Goal: Information Seeking & Learning: Check status

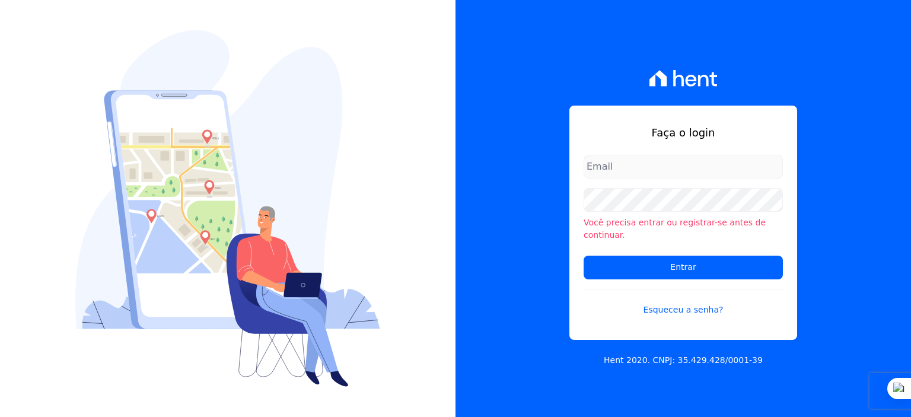
type input "[PERSON_NAME][EMAIL_ADDRESS][PERSON_NAME][DOMAIN_NAME]"
click at [748, 179] on input "[PERSON_NAME][EMAIL_ADDRESS][PERSON_NAME][DOMAIN_NAME]" at bounding box center [683, 167] width 199 height 24
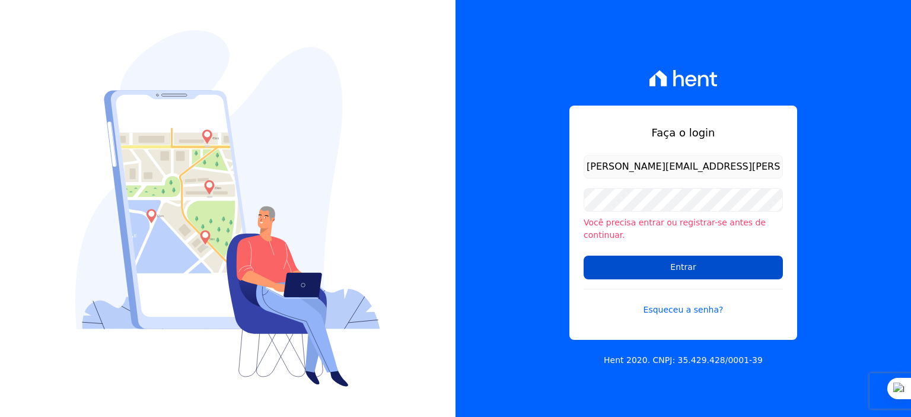
click at [660, 256] on input "Entrar" at bounding box center [683, 268] width 199 height 24
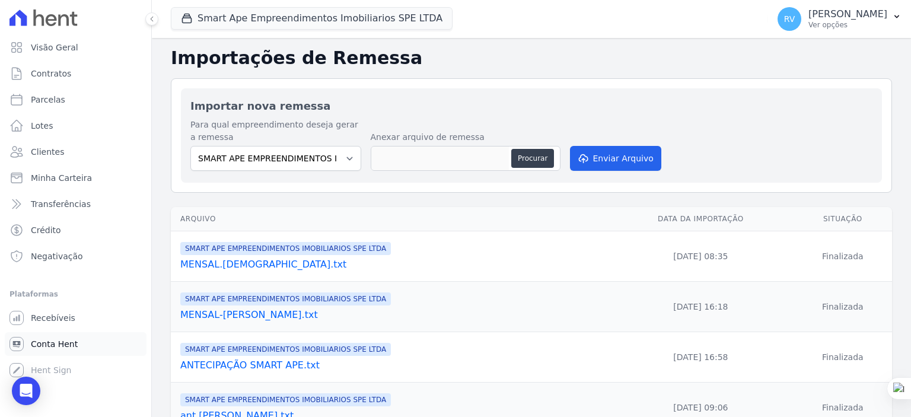
click at [68, 346] on span "Conta Hent" at bounding box center [54, 344] width 47 height 12
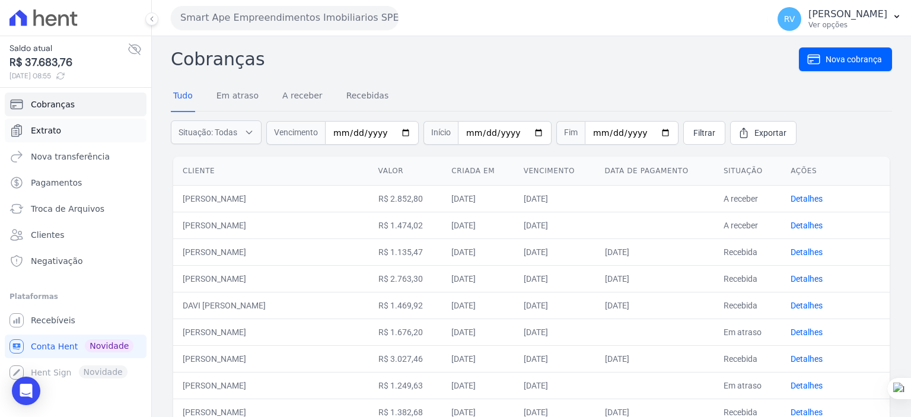
click at [49, 133] on span "Extrato" at bounding box center [46, 131] width 30 height 12
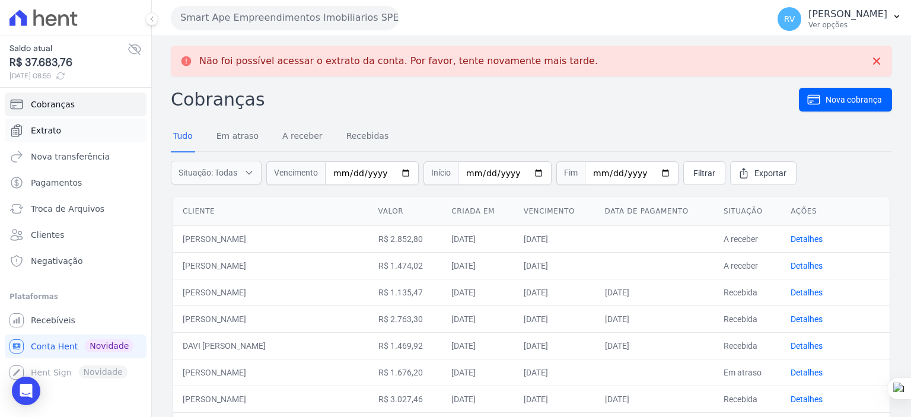
click at [55, 129] on span "Extrato" at bounding box center [46, 131] width 30 height 12
drag, startPoint x: 529, startPoint y: 87, endPoint x: 606, endPoint y: 90, distance: 77.2
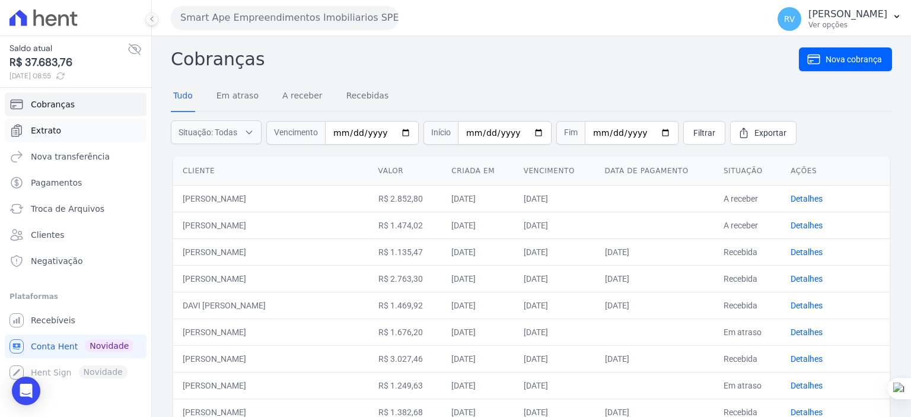
click at [66, 123] on link "Extrato" at bounding box center [76, 131] width 142 height 24
click at [53, 136] on link "Extrato" at bounding box center [76, 131] width 142 height 24
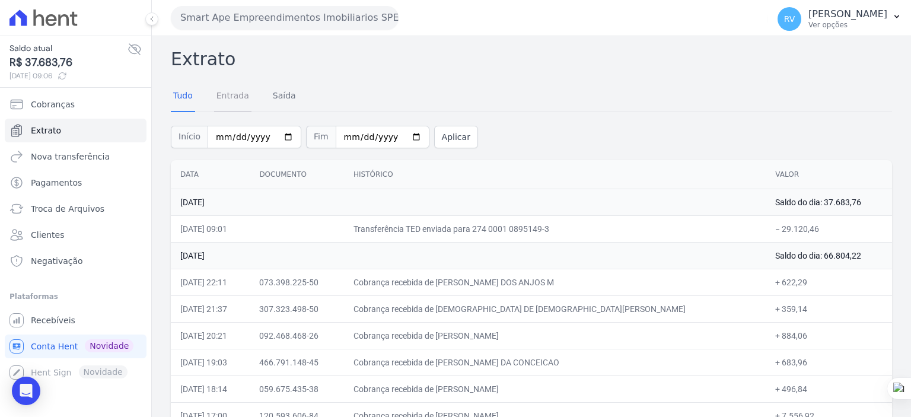
click at [234, 97] on link "Entrada" at bounding box center [232, 96] width 37 height 31
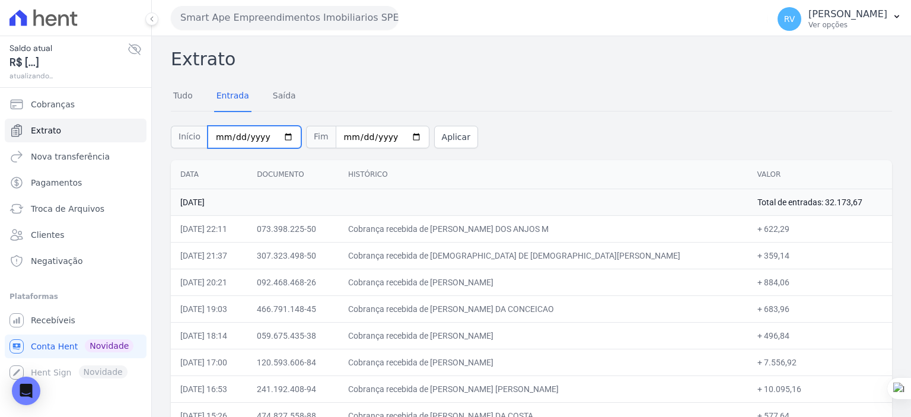
click at [281, 139] on input "2025-08-01" at bounding box center [255, 137] width 94 height 23
type input "2025-08-26"
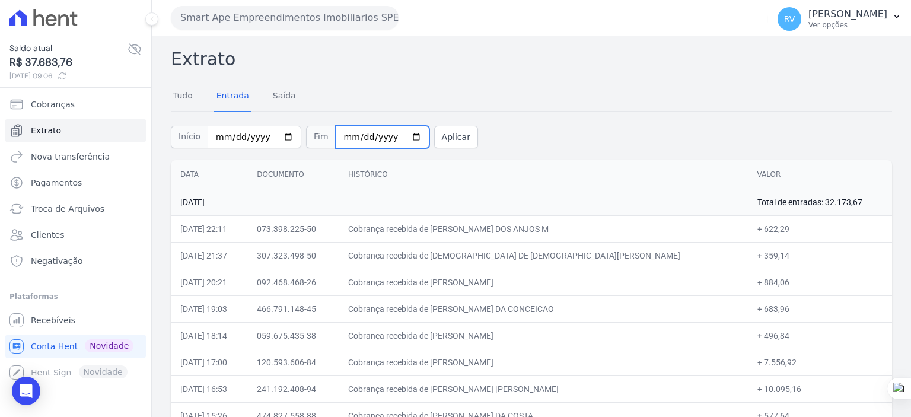
click at [395, 136] on input "2025-08-27" at bounding box center [383, 137] width 94 height 23
type input "2025-08-26"
click at [438, 137] on button "Aplicar" at bounding box center [456, 137] width 44 height 23
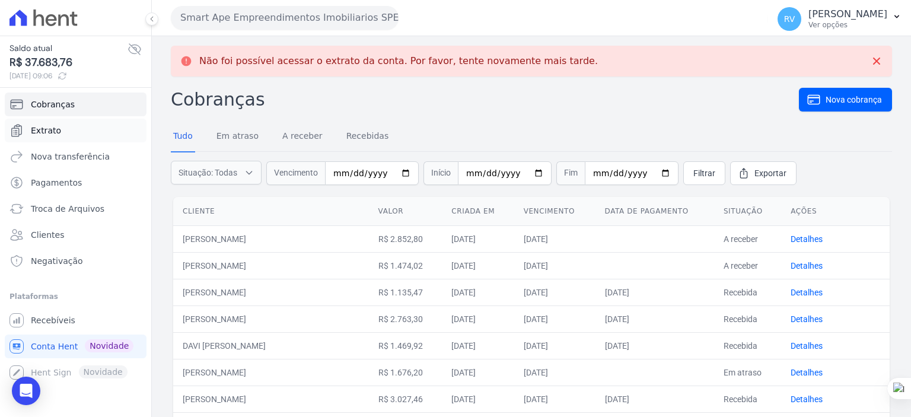
click at [52, 139] on link "Extrato" at bounding box center [76, 131] width 142 height 24
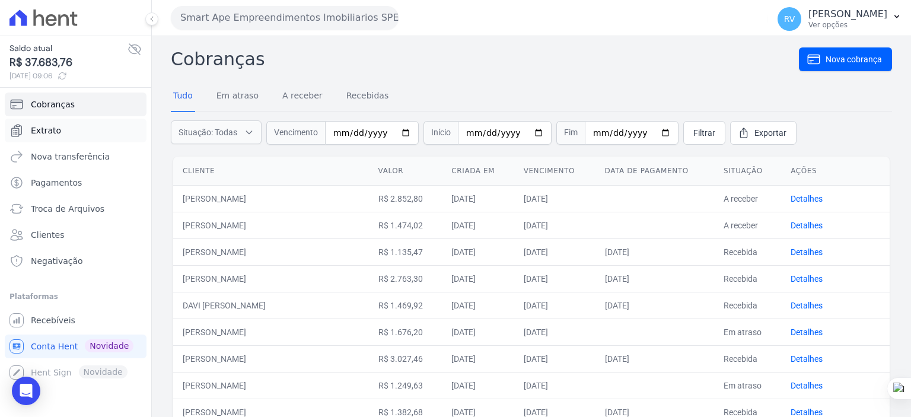
click at [65, 132] on link "Extrato" at bounding box center [76, 131] width 142 height 24
click at [63, 344] on span "Conta Hent" at bounding box center [54, 347] width 47 height 12
click at [46, 128] on span "Extrato" at bounding box center [46, 131] width 30 height 12
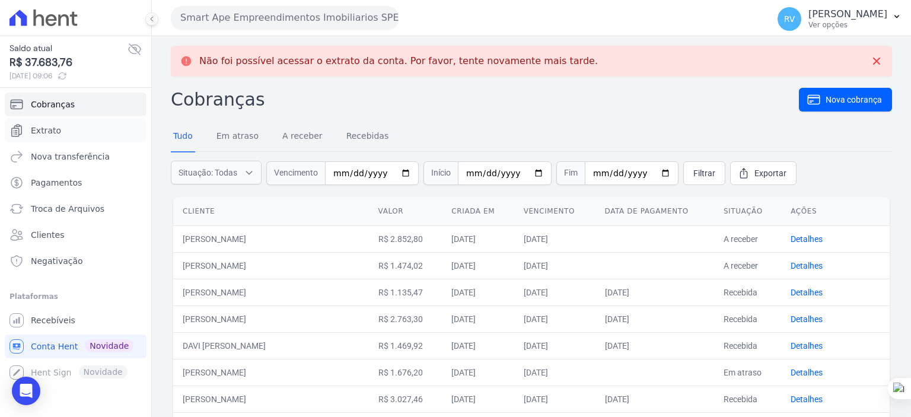
click at [46, 128] on span "Extrato" at bounding box center [46, 131] width 30 height 12
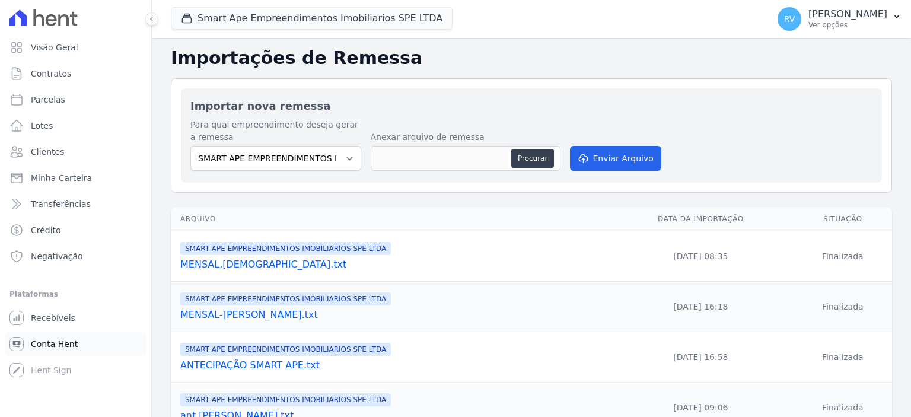
click at [59, 342] on span "Conta Hent" at bounding box center [54, 344] width 47 height 12
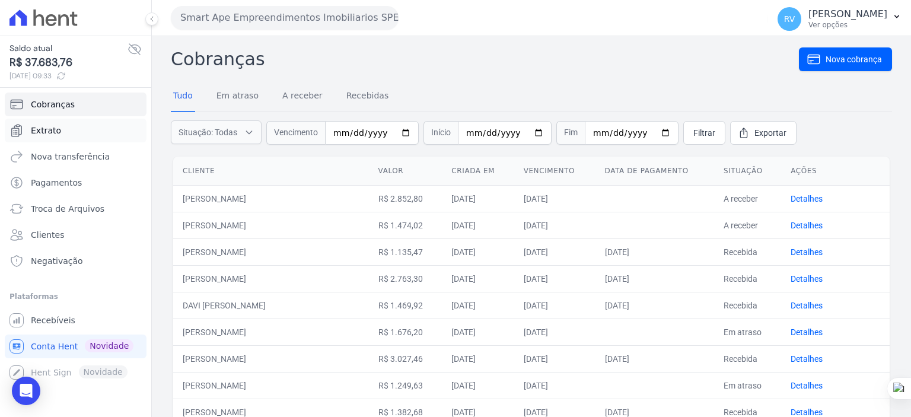
click at [59, 128] on link "Extrato" at bounding box center [76, 131] width 142 height 24
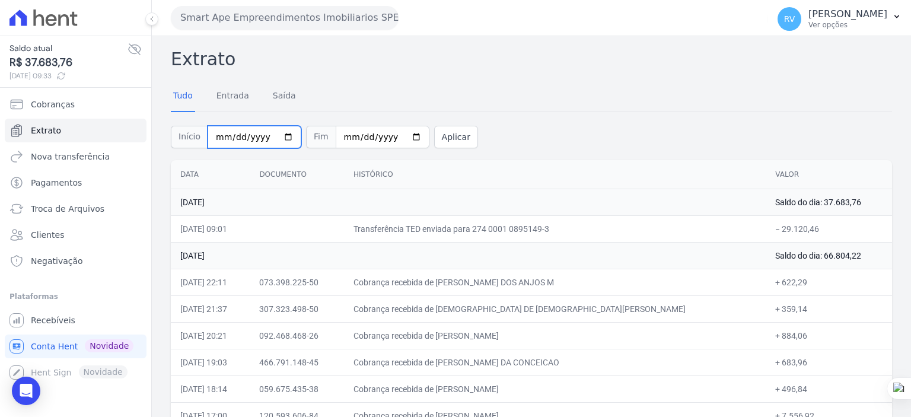
click at [284, 135] on input "2025-08-01" at bounding box center [255, 137] width 94 height 23
type input "2025-08-26"
click at [399, 137] on input "2025-08-27" at bounding box center [383, 137] width 94 height 23
type input "2025-08-26"
click at [434, 137] on button "Aplicar" at bounding box center [456, 137] width 44 height 23
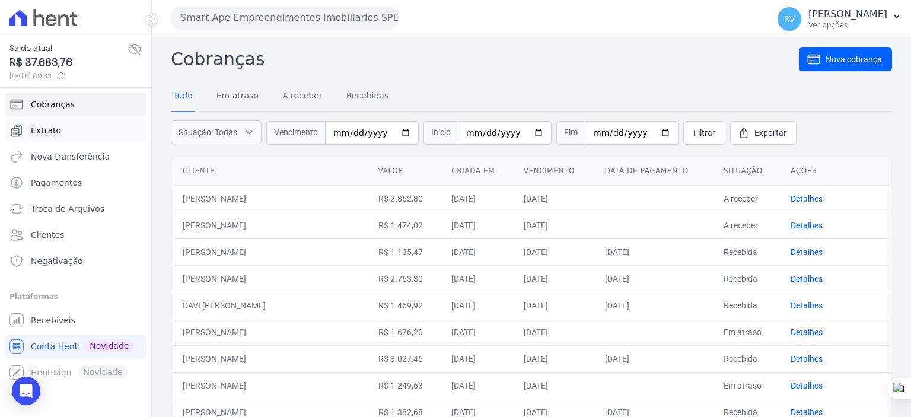
click at [62, 135] on link "Extrato" at bounding box center [76, 131] width 142 height 24
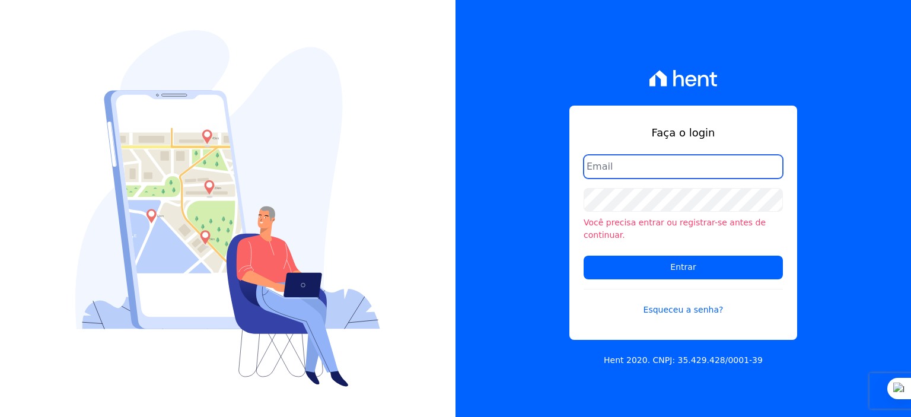
type input "[PERSON_NAME][EMAIL_ADDRESS][PERSON_NAME][DOMAIN_NAME]"
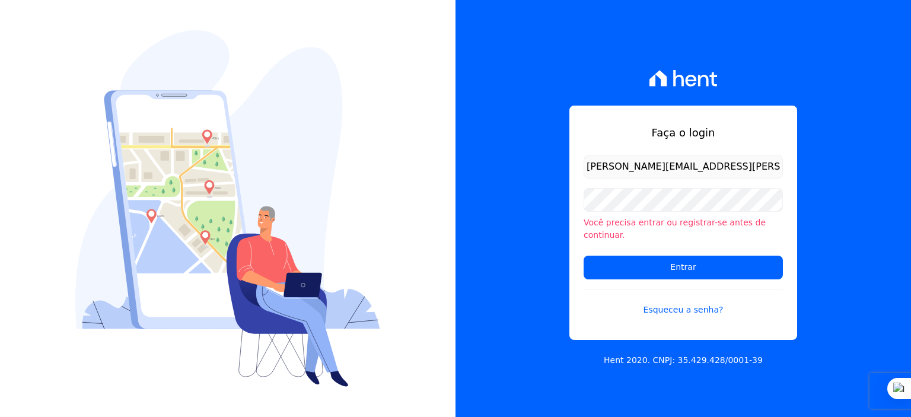
drag, startPoint x: 653, startPoint y: 180, endPoint x: 667, endPoint y: 184, distance: 14.3
click at [653, 179] on input "[PERSON_NAME][EMAIL_ADDRESS][PERSON_NAME][DOMAIN_NAME]" at bounding box center [683, 167] width 199 height 24
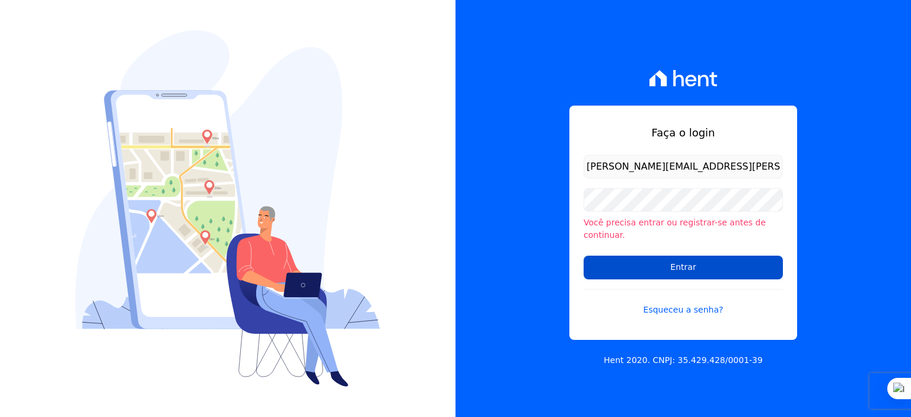
click at [666, 264] on input "Entrar" at bounding box center [683, 268] width 199 height 24
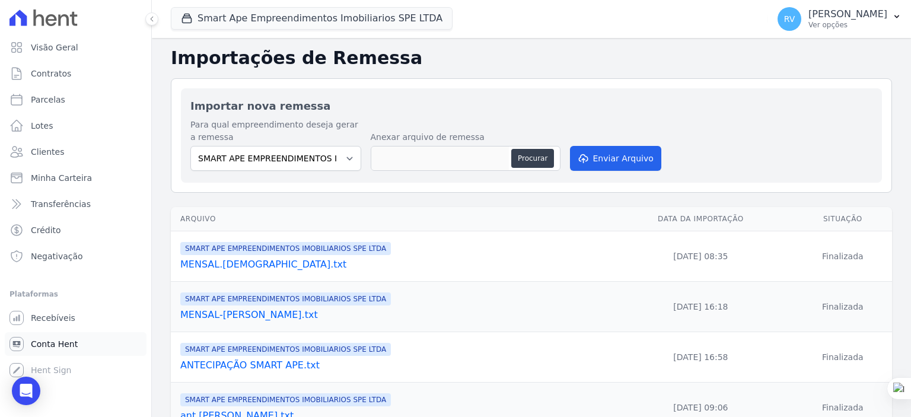
click at [59, 344] on span "Conta Hent" at bounding box center [54, 344] width 47 height 12
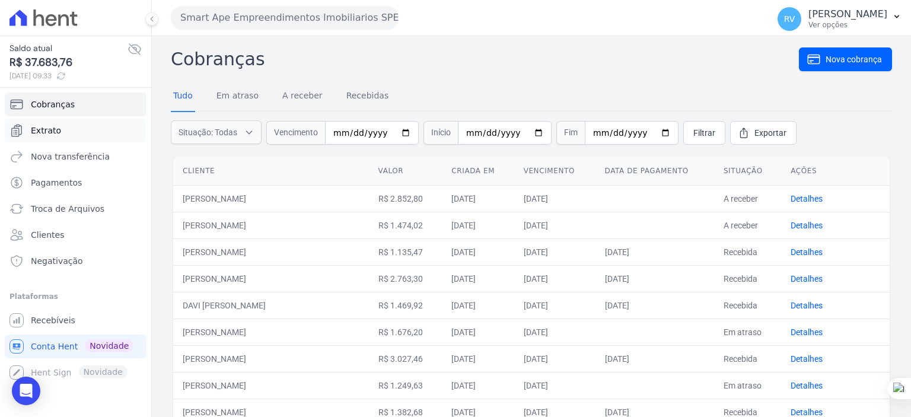
click at [54, 135] on span "Extrato" at bounding box center [46, 131] width 30 height 12
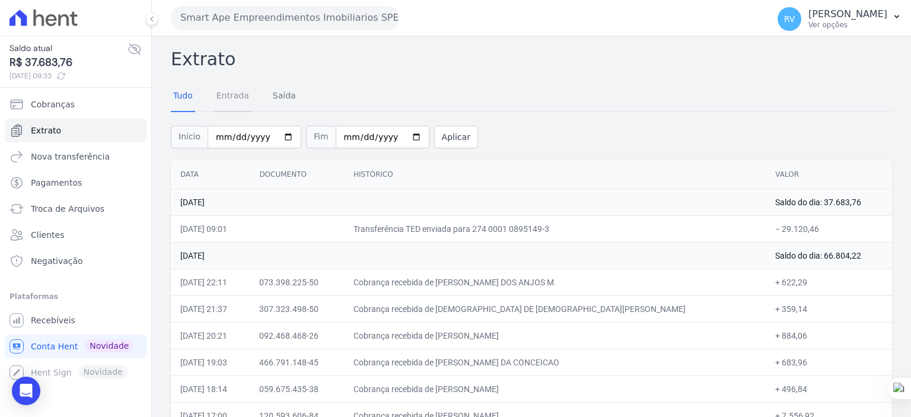
click at [220, 98] on link "Entrada" at bounding box center [232, 96] width 37 height 31
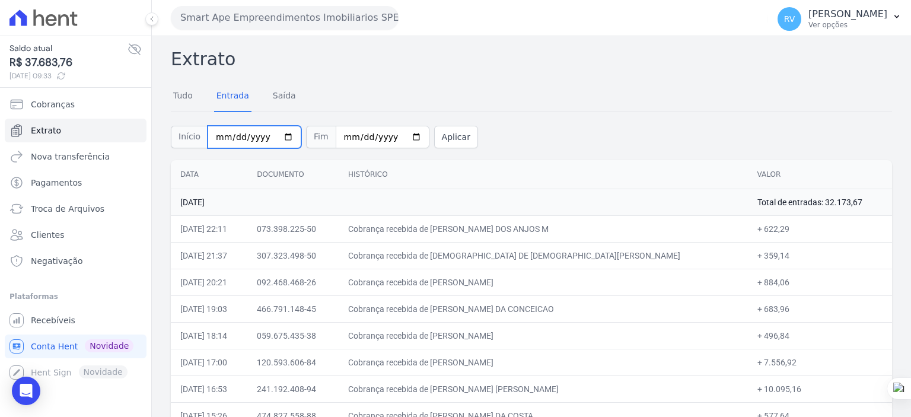
click at [275, 136] on input "2025-08-01" at bounding box center [255, 137] width 94 height 23
type input "2025-08-26"
click at [399, 142] on input "2025-08-27" at bounding box center [383, 137] width 94 height 23
click at [401, 139] on input "2025-08-27" at bounding box center [383, 137] width 94 height 23
type input "2025-08-26"
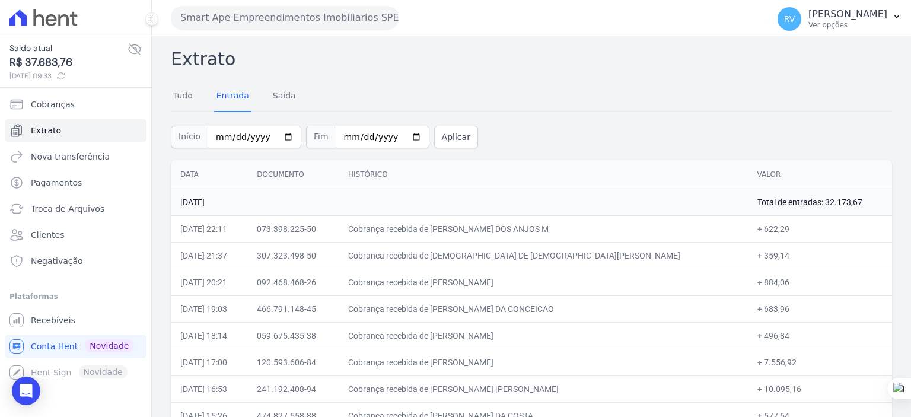
click at [439, 122] on div "Início 2025-08-26 Fim 2025-08-26 Aplicar" at bounding box center [531, 135] width 721 height 49
click at [434, 132] on button "Aplicar" at bounding box center [456, 137] width 44 height 23
